Goal: Find contact information: Find contact information

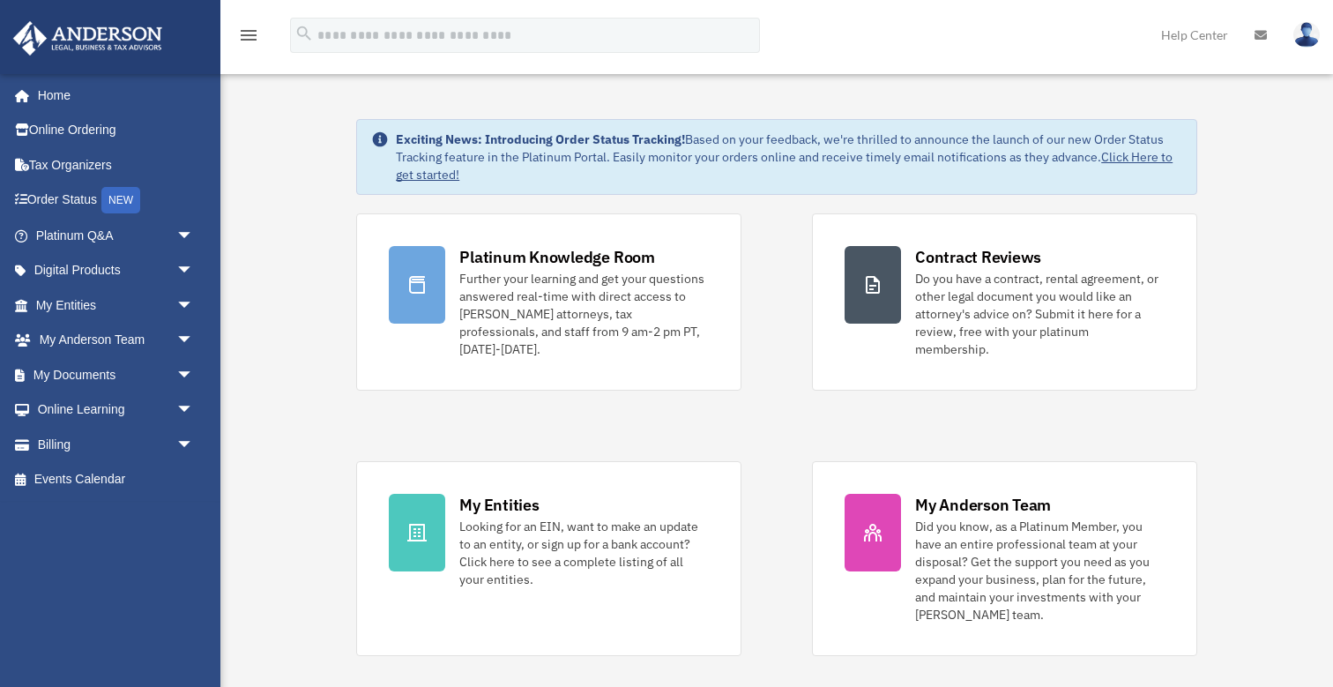
click at [1305, 38] on img at bounding box center [1306, 35] width 26 height 26
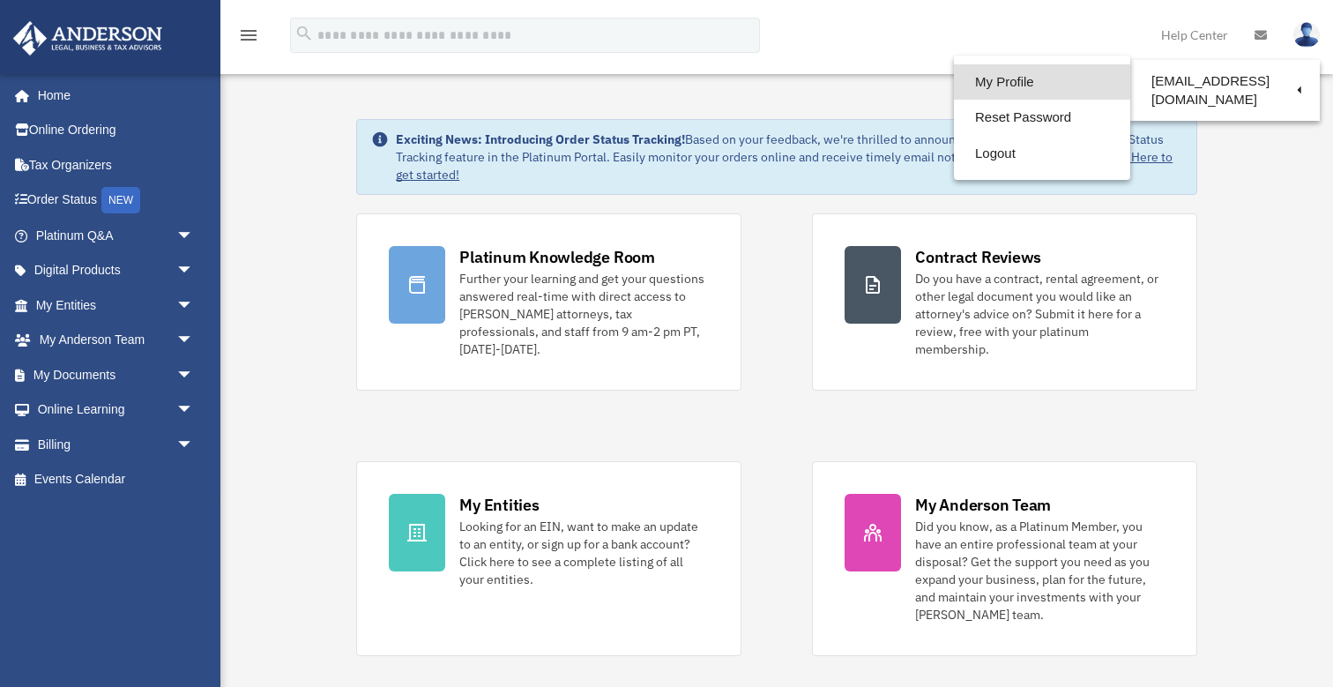
click at [991, 78] on link "My Profile" at bounding box center [1042, 82] width 176 height 36
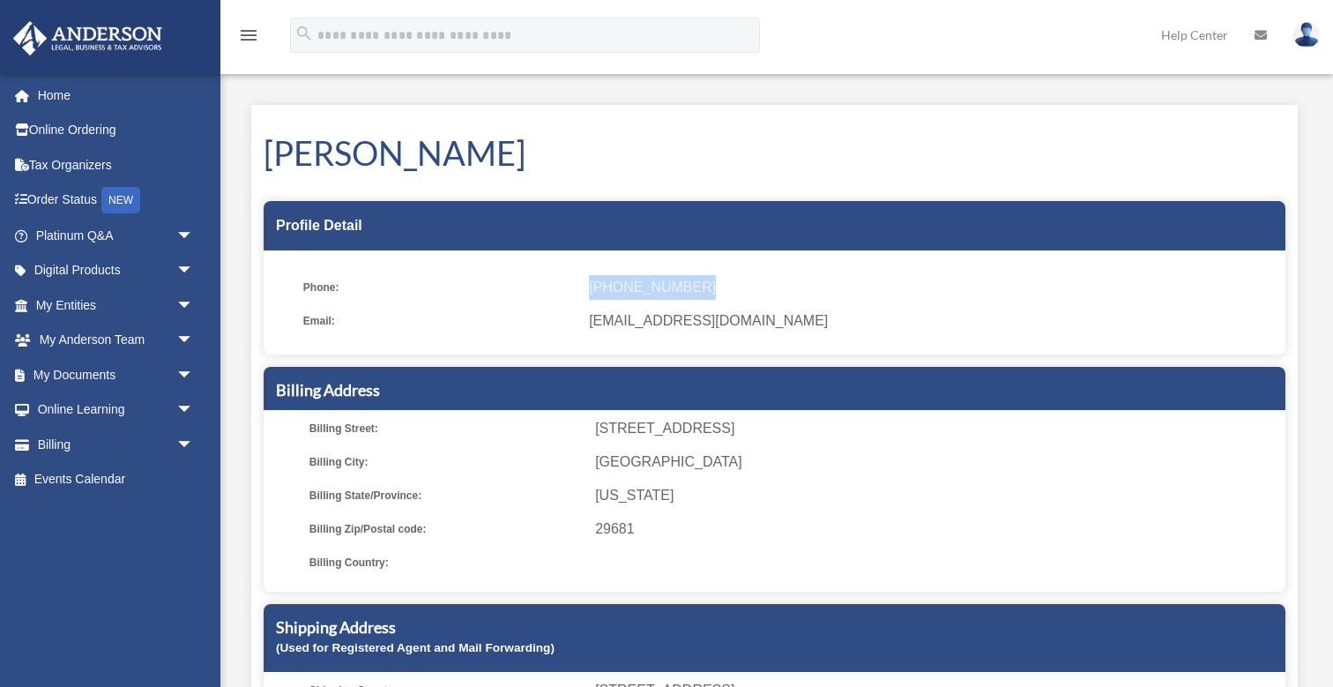
drag, startPoint x: 709, startPoint y: 291, endPoint x: 589, endPoint y: 287, distance: 120.0
click at [589, 287] on span "[PHONE_NUMBER]" at bounding box center [931, 287] width 684 height 25
copy span "[PHONE_NUMBER]"
click at [607, 168] on h1 "Timothy Taylor" at bounding box center [775, 153] width 1022 height 47
click at [1188, 37] on link "Help Center" at bounding box center [1194, 35] width 93 height 70
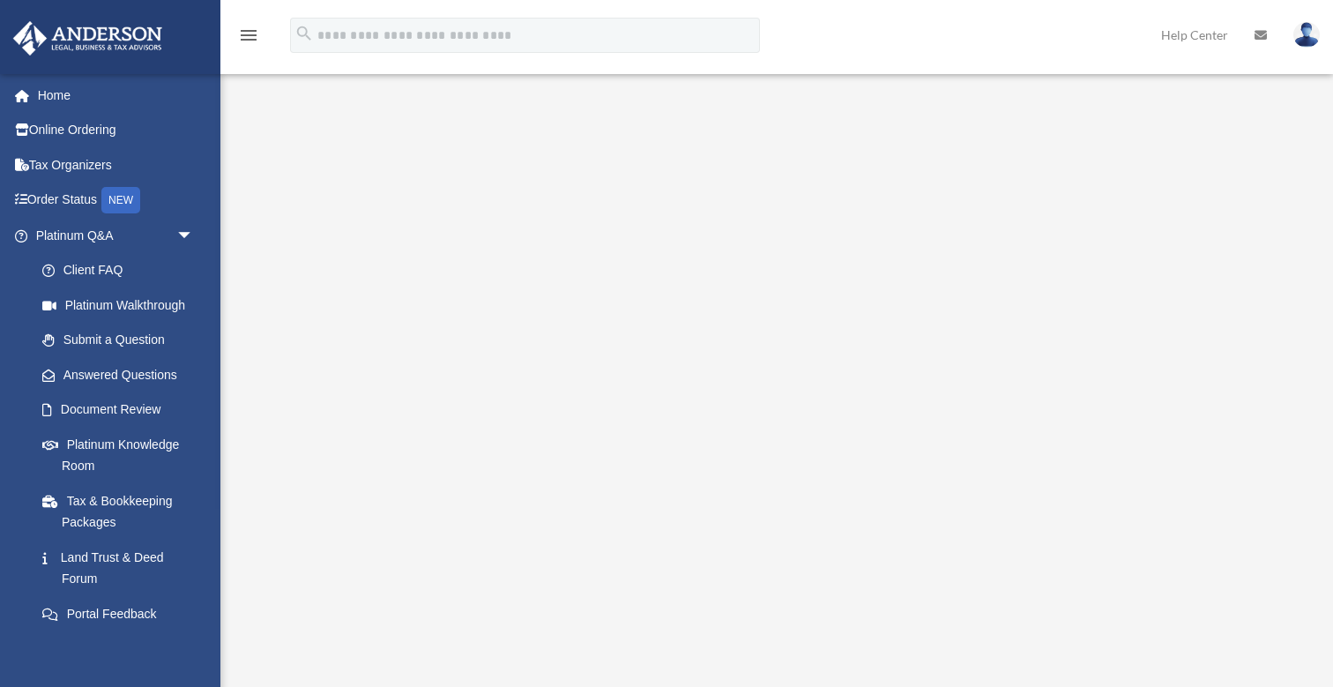
click at [1299, 41] on img at bounding box center [1306, 35] width 26 height 26
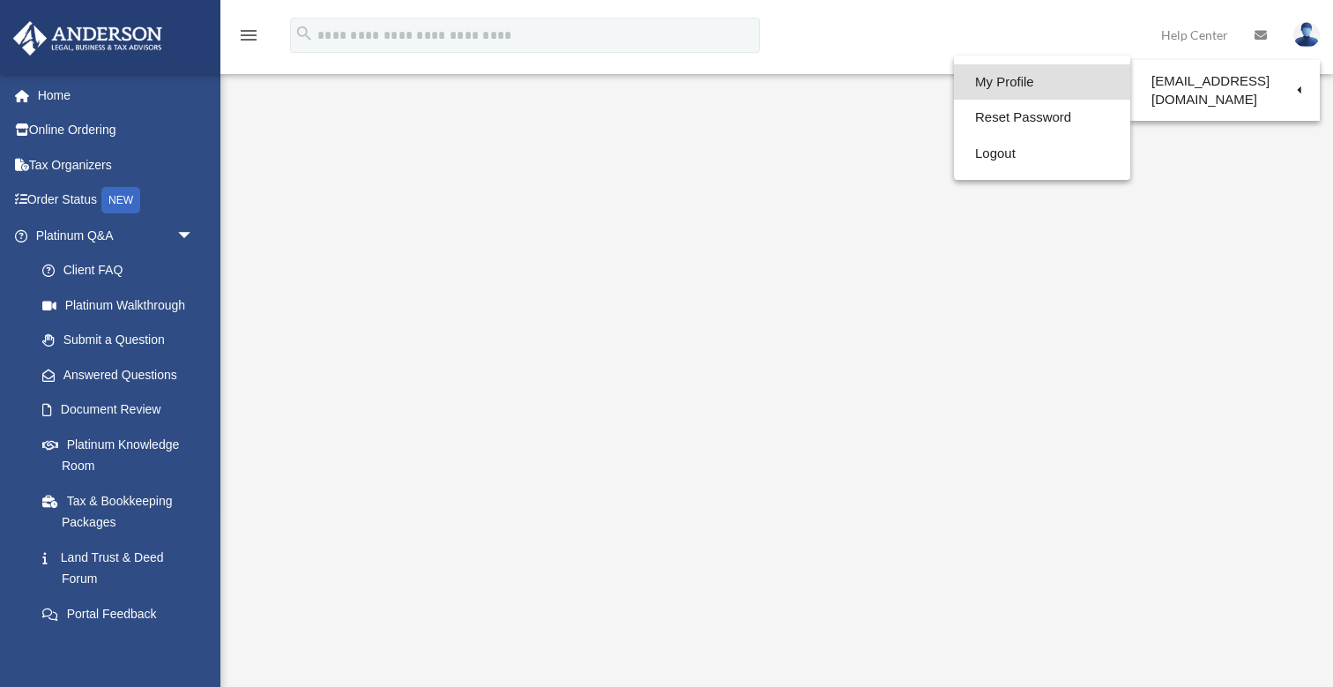
click at [981, 86] on link "My Profile" at bounding box center [1042, 82] width 176 height 36
